Goal: Task Accomplishment & Management: Use online tool/utility

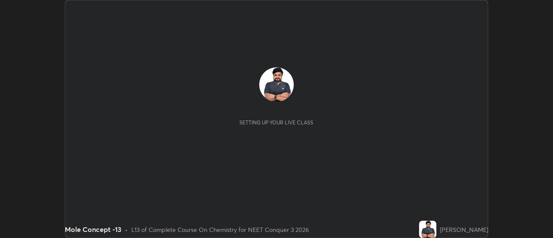
scroll to position [238, 552]
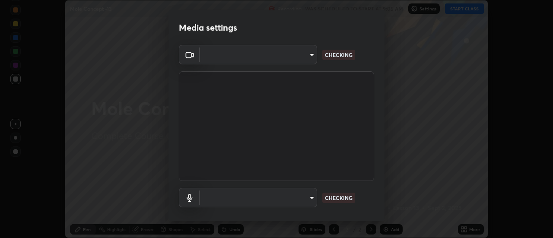
type input "cf8053163bb2f7d6ecf3d6bd7b4235d237b850a42bc303a0614f26eb784a67d0"
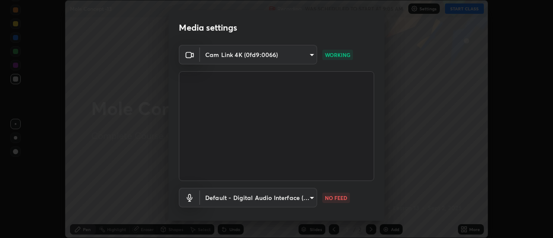
click at [305, 197] on body "Erase all Mole Concept -13 Recording WAS SCHEDULED TO START AT 9:05 AM Settings…" at bounding box center [276, 119] width 553 height 238
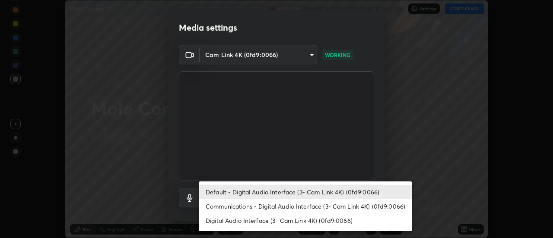
click at [310, 209] on li "Communications - Digital Audio Interface (3- Cam Link 4K) (0fd9:0066)" at bounding box center [305, 206] width 213 height 14
type input "communications"
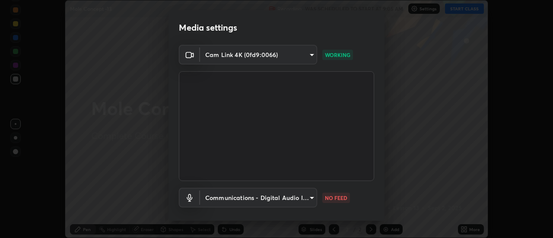
scroll to position [45, 0]
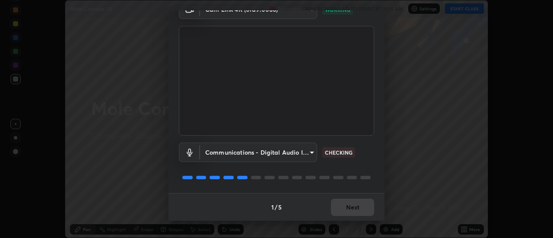
click at [364, 208] on div "1 / 5 Next" at bounding box center [276, 207] width 216 height 28
click at [365, 210] on div "1 / 5 Next" at bounding box center [276, 207] width 216 height 28
click at [366, 210] on div "1 / 5 Next" at bounding box center [276, 207] width 216 height 28
click at [366, 209] on div "1 / 5 Next" at bounding box center [276, 207] width 216 height 28
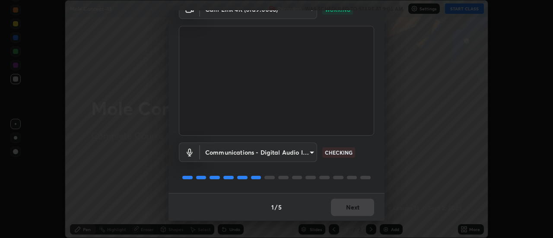
click at [367, 209] on div "1 / 5 Next" at bounding box center [276, 207] width 216 height 28
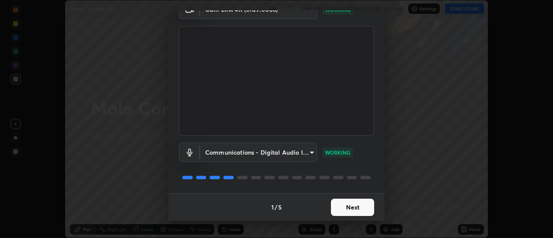
click at [358, 204] on button "Next" at bounding box center [352, 207] width 43 height 17
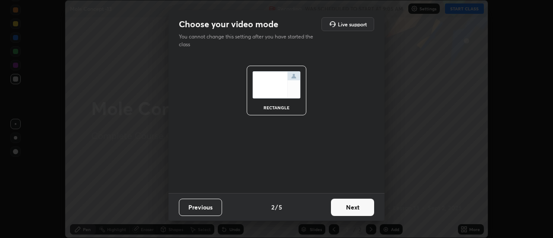
scroll to position [0, 0]
click at [358, 208] on button "Next" at bounding box center [352, 207] width 43 height 17
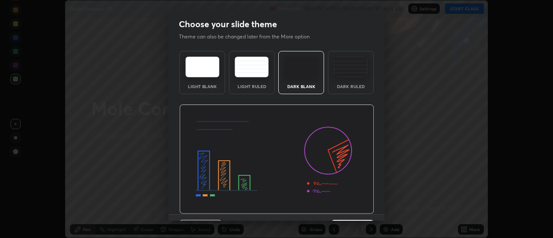
click at [360, 208] on img at bounding box center [276, 160] width 195 height 110
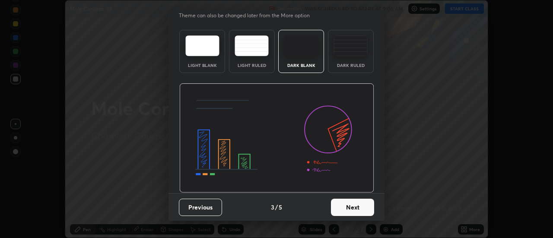
click at [363, 203] on button "Next" at bounding box center [352, 207] width 43 height 17
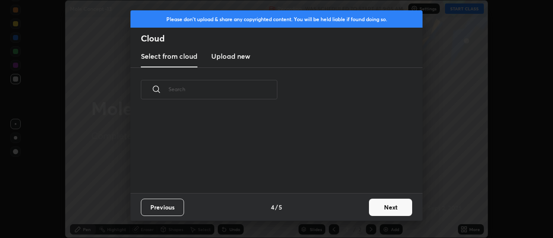
scroll to position [0, 0]
click at [374, 206] on button "Next" at bounding box center [390, 207] width 43 height 17
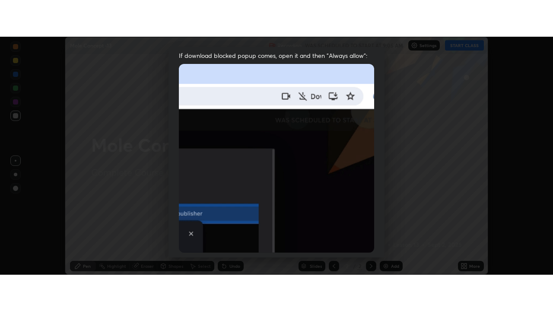
scroll to position [222, 0]
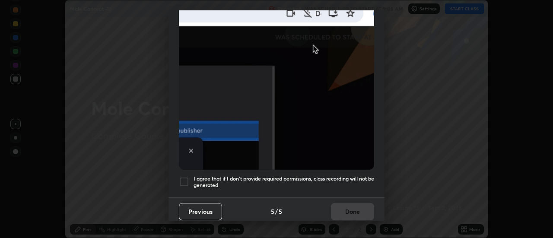
click at [184, 177] on div at bounding box center [184, 182] width 10 height 10
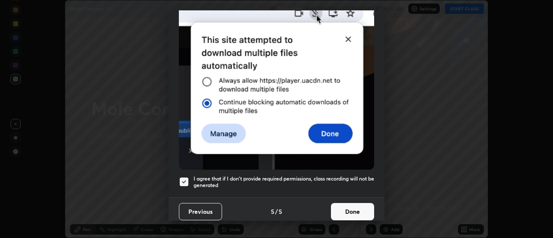
click at [343, 207] on button "Done" at bounding box center [352, 211] width 43 height 17
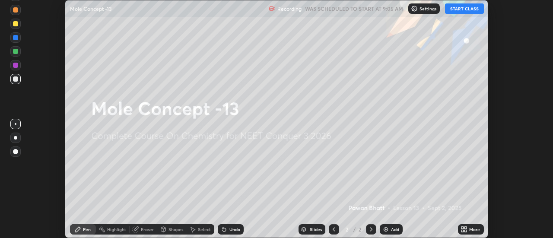
click at [459, 8] on button "START CLASS" at bounding box center [464, 8] width 39 height 10
click at [466, 225] on div "More" at bounding box center [471, 229] width 26 height 10
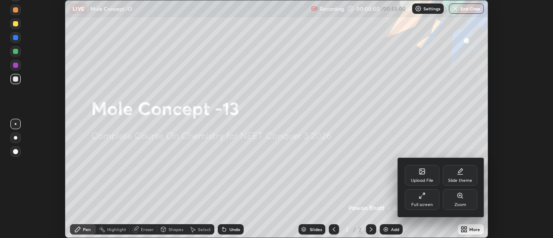
click at [424, 199] on icon at bounding box center [421, 195] width 7 height 7
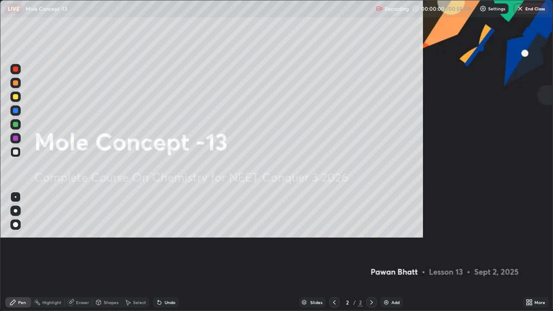
scroll to position [311, 553]
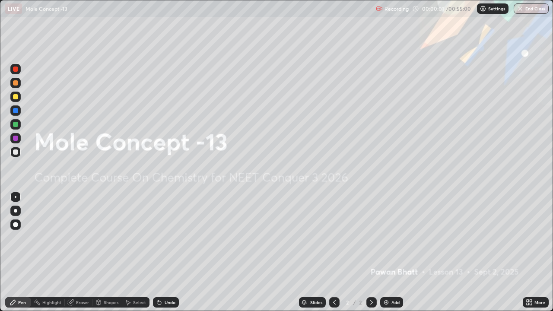
click at [393, 238] on div "Add" at bounding box center [391, 302] width 23 height 10
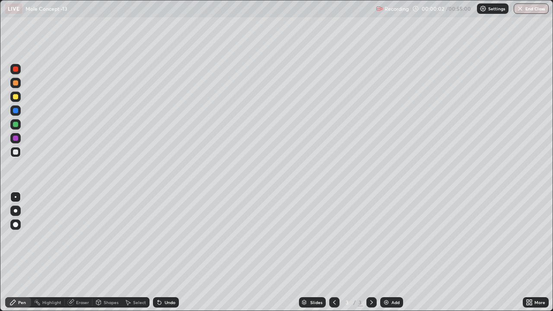
click at [16, 215] on div at bounding box center [15, 211] width 10 height 10
click at [17, 94] on div at bounding box center [15, 96] width 5 height 5
click at [167, 238] on div "Undo" at bounding box center [170, 302] width 11 height 4
click at [162, 238] on div "Undo" at bounding box center [166, 302] width 26 height 10
click at [390, 238] on div "Add" at bounding box center [391, 302] width 23 height 10
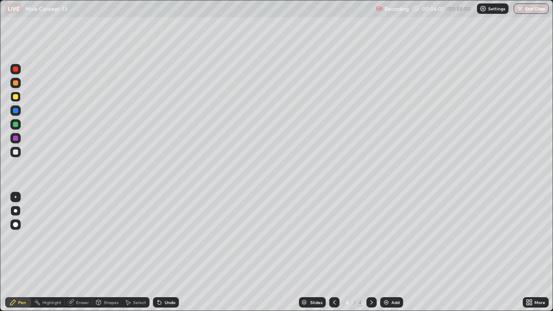
click at [16, 82] on div at bounding box center [15, 82] width 5 height 5
click at [16, 96] on div at bounding box center [15, 96] width 5 height 5
click at [333, 238] on icon at bounding box center [334, 302] width 7 height 7
click at [371, 238] on icon at bounding box center [371, 302] width 7 height 7
click at [165, 238] on div "Undo" at bounding box center [170, 302] width 11 height 4
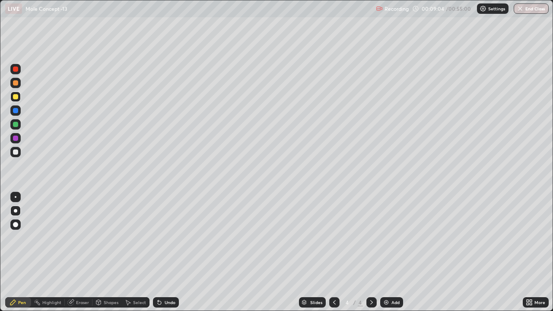
click at [166, 238] on div "Undo" at bounding box center [166, 302] width 26 height 10
click at [333, 238] on icon at bounding box center [334, 302] width 7 height 7
click at [371, 238] on icon at bounding box center [371, 302] width 7 height 7
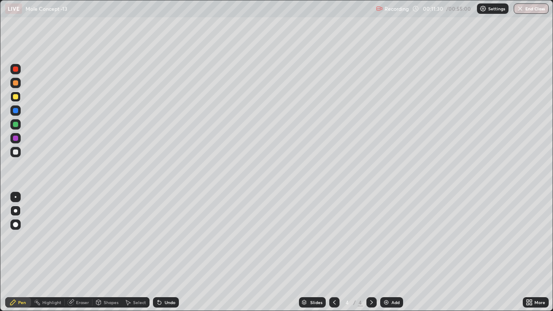
click at [333, 238] on icon at bounding box center [334, 302] width 7 height 7
click at [370, 238] on icon at bounding box center [371, 302] width 7 height 7
click at [390, 238] on div "Add" at bounding box center [391, 302] width 23 height 10
click at [158, 238] on icon at bounding box center [159, 302] width 7 height 7
click at [158, 238] on icon at bounding box center [158, 300] width 1 height 1
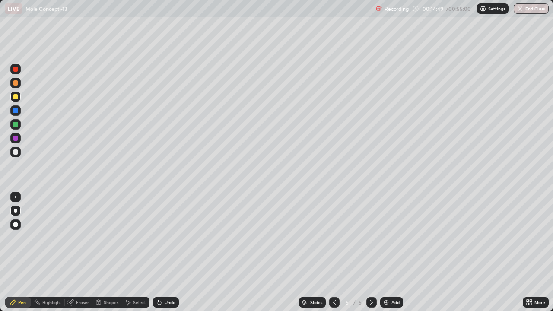
click at [165, 238] on div "Undo" at bounding box center [170, 302] width 11 height 4
click at [388, 238] on img at bounding box center [386, 302] width 7 height 7
click at [387, 238] on img at bounding box center [386, 302] width 7 height 7
click at [393, 238] on div "Add" at bounding box center [395, 302] width 8 height 4
click at [16, 124] on div at bounding box center [15, 124] width 5 height 5
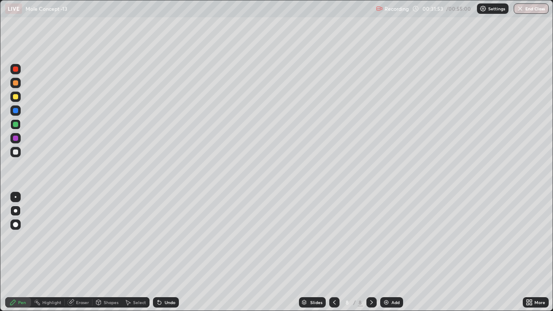
click at [16, 83] on div at bounding box center [15, 82] width 5 height 5
click at [15, 153] on div at bounding box center [15, 151] width 5 height 5
click at [16, 100] on div at bounding box center [15, 97] width 10 height 10
click at [175, 238] on div "Undo" at bounding box center [166, 302] width 26 height 10
click at [168, 238] on div "Undo" at bounding box center [170, 302] width 11 height 4
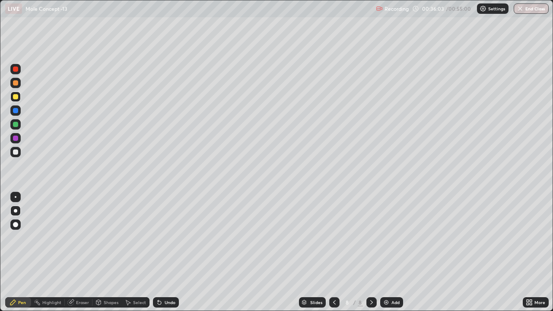
click at [165, 238] on div "Undo" at bounding box center [170, 302] width 11 height 4
click at [14, 124] on div at bounding box center [15, 124] width 5 height 5
click at [15, 151] on div at bounding box center [15, 151] width 5 height 5
click at [390, 238] on div "Add" at bounding box center [391, 302] width 23 height 10
click at [17, 97] on div at bounding box center [15, 96] width 5 height 5
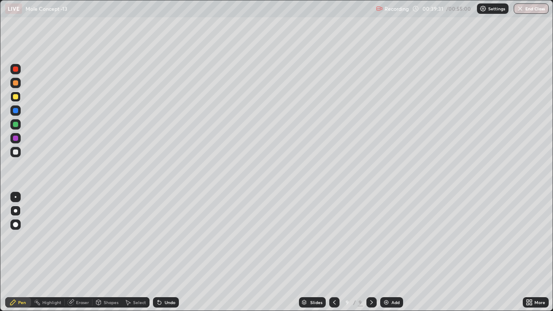
click at [162, 238] on div "Undo" at bounding box center [166, 302] width 26 height 10
click at [161, 238] on icon at bounding box center [159, 302] width 7 height 7
click at [158, 238] on icon at bounding box center [158, 300] width 1 height 1
click at [333, 238] on icon at bounding box center [334, 302] width 7 height 7
click at [367, 238] on div at bounding box center [371, 302] width 10 height 10
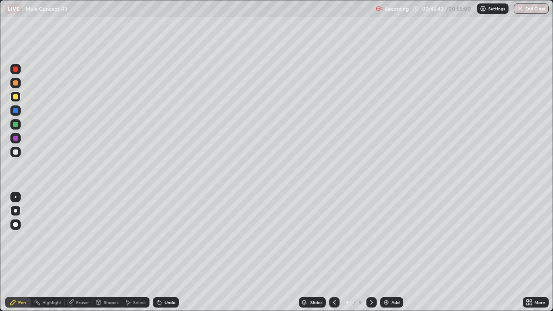
click at [394, 238] on div "Add" at bounding box center [395, 302] width 8 height 4
click at [111, 238] on div "Shapes" at bounding box center [111, 302] width 15 height 4
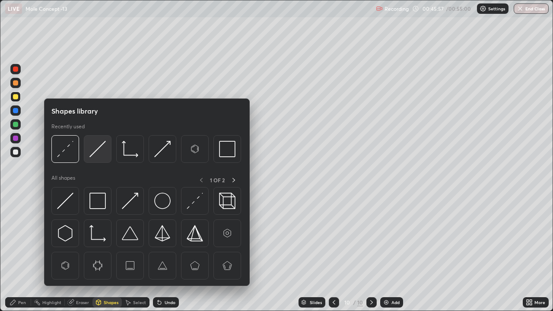
click at [100, 148] on img at bounding box center [97, 149] width 16 height 16
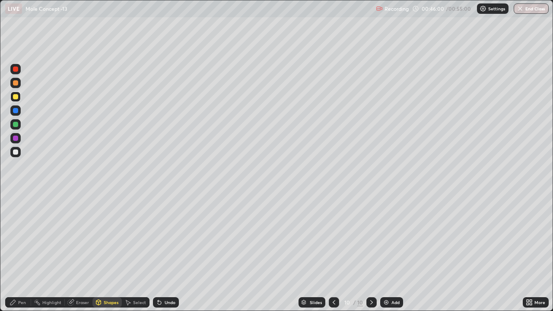
click at [113, 238] on div "Shapes" at bounding box center [111, 302] width 15 height 4
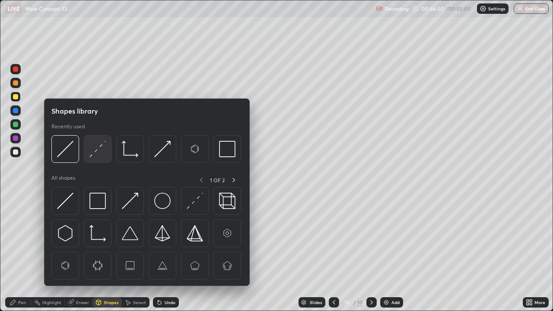
click at [101, 148] on img at bounding box center [97, 149] width 16 height 16
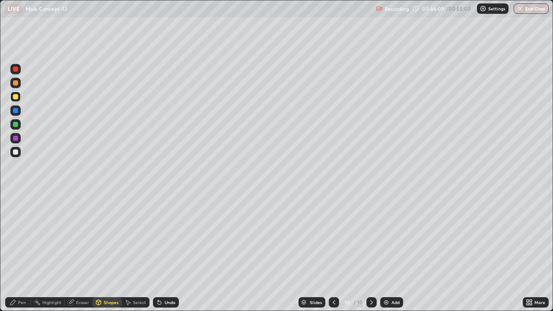
click at [17, 238] on div "Pen" at bounding box center [18, 302] width 26 height 10
click at [16, 124] on div at bounding box center [15, 124] width 5 height 5
click at [17, 98] on div at bounding box center [15, 96] width 5 height 5
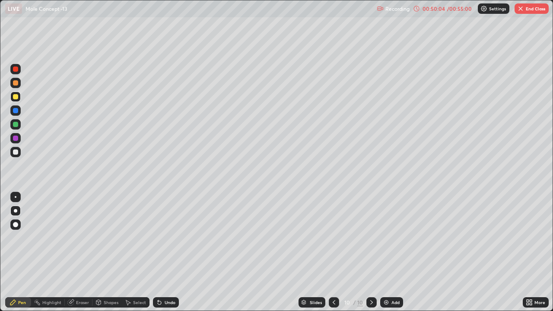
click at [77, 238] on div "Eraser" at bounding box center [82, 302] width 13 height 4
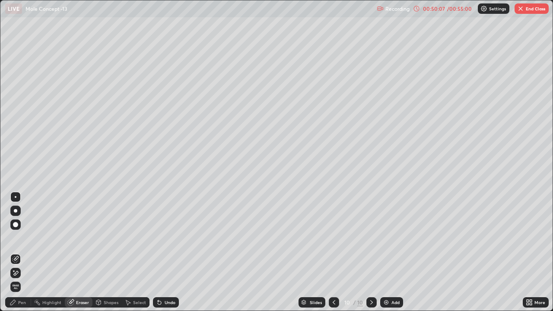
click at [22, 238] on div "Pen" at bounding box center [22, 302] width 8 height 4
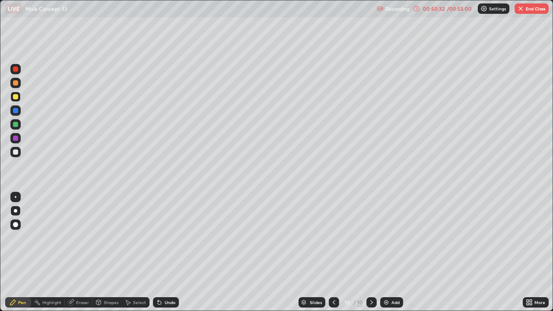
click at [334, 238] on icon at bounding box center [333, 302] width 7 height 7
click at [371, 238] on icon at bounding box center [371, 302] width 7 height 7
click at [14, 122] on div at bounding box center [15, 124] width 5 height 5
click at [17, 96] on div at bounding box center [15, 96] width 5 height 5
click at [16, 124] on div at bounding box center [15, 124] width 5 height 5
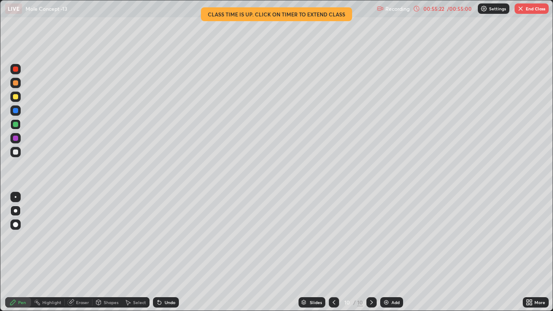
click at [534, 10] on button "End Class" at bounding box center [531, 8] width 34 height 10
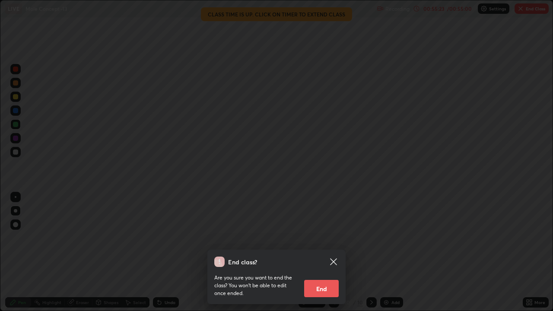
click at [327, 238] on button "End" at bounding box center [321, 288] width 35 height 17
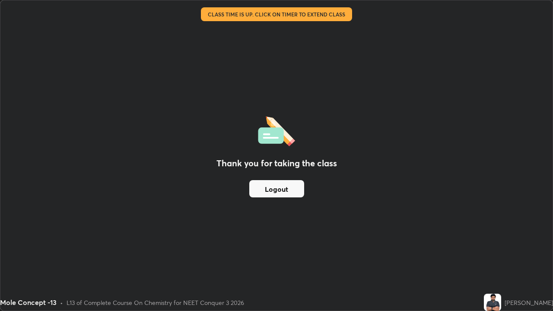
click at [274, 192] on button "Logout" at bounding box center [276, 188] width 55 height 17
click at [273, 194] on button "Logout" at bounding box center [276, 188] width 55 height 17
click at [271, 194] on button "Logout" at bounding box center [276, 188] width 55 height 17
click at [267, 192] on button "Logout" at bounding box center [276, 188] width 55 height 17
